Goal: Task Accomplishment & Management: Use online tool/utility

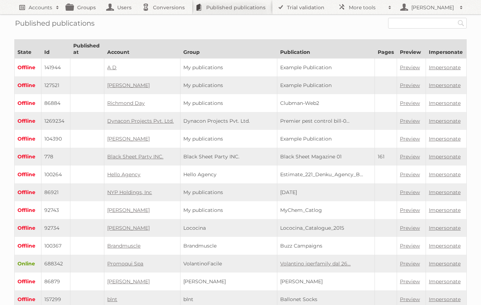
click at [56, 8] on span at bounding box center [57, 7] width 11 height 7
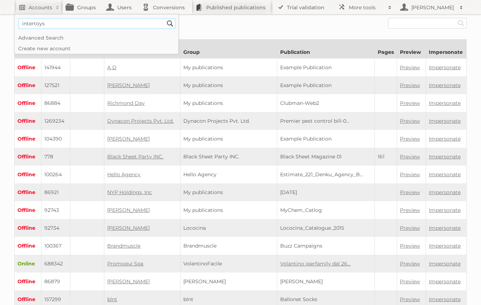
type input"] "intertoys"
click at [165, 18] on input "Search" at bounding box center [170, 23] width 11 height 11
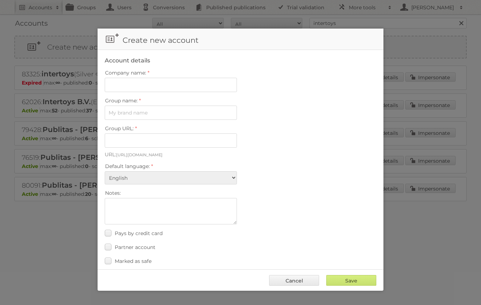
click at [99, 21] on div at bounding box center [240, 152] width 481 height 305
click at [309, 280] on link "Cancel" at bounding box center [294, 280] width 50 height 11
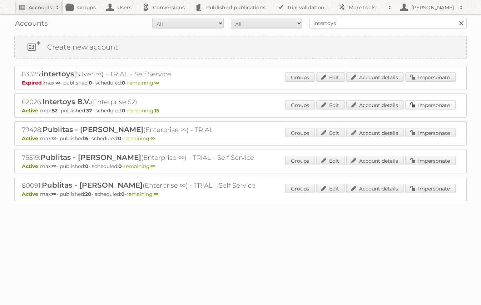
click at [427, 102] on link "Impersonate" at bounding box center [430, 104] width 50 height 9
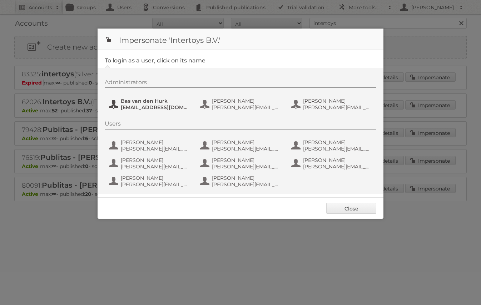
click at [142, 104] on span "Bas van den Hurk" at bounding box center [155, 101] width 69 height 6
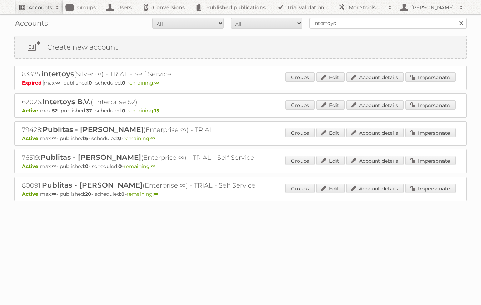
click at [51, 9] on h2 "Accounts" at bounding box center [41, 7] width 24 height 7
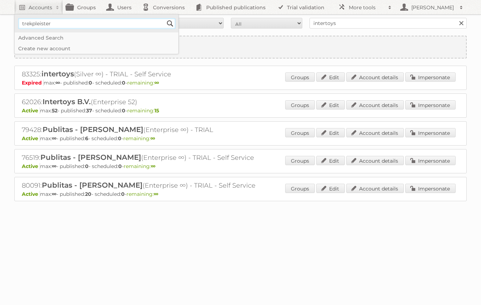
type input"] "trekpleister"
click at [165, 18] on input "Search" at bounding box center [170, 23] width 11 height 11
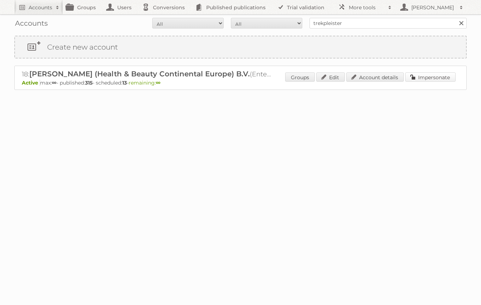
click at [429, 79] on link "Impersonate" at bounding box center [430, 77] width 50 height 9
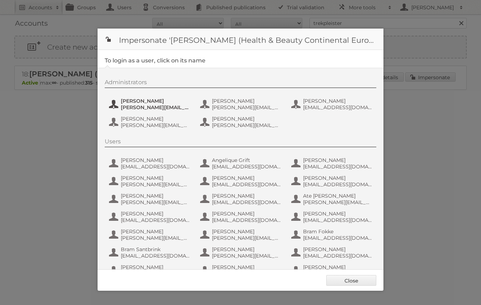
click at [145, 105] on span "[PERSON_NAME][EMAIL_ADDRESS][DOMAIN_NAME]" at bounding box center [155, 107] width 69 height 6
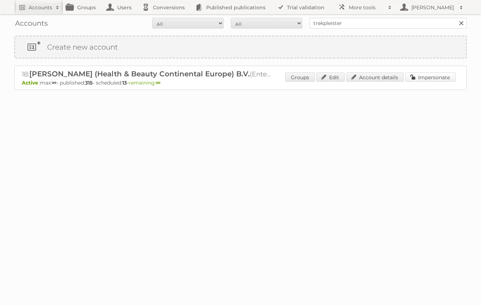
click at [421, 79] on link "Impersonate" at bounding box center [430, 77] width 50 height 9
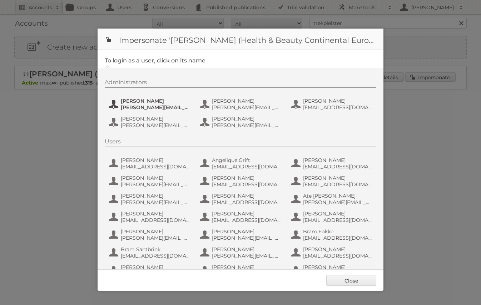
click at [149, 105] on span "[PERSON_NAME][EMAIL_ADDRESS][DOMAIN_NAME]" at bounding box center [155, 107] width 69 height 6
